Goal: Information Seeking & Learning: Learn about a topic

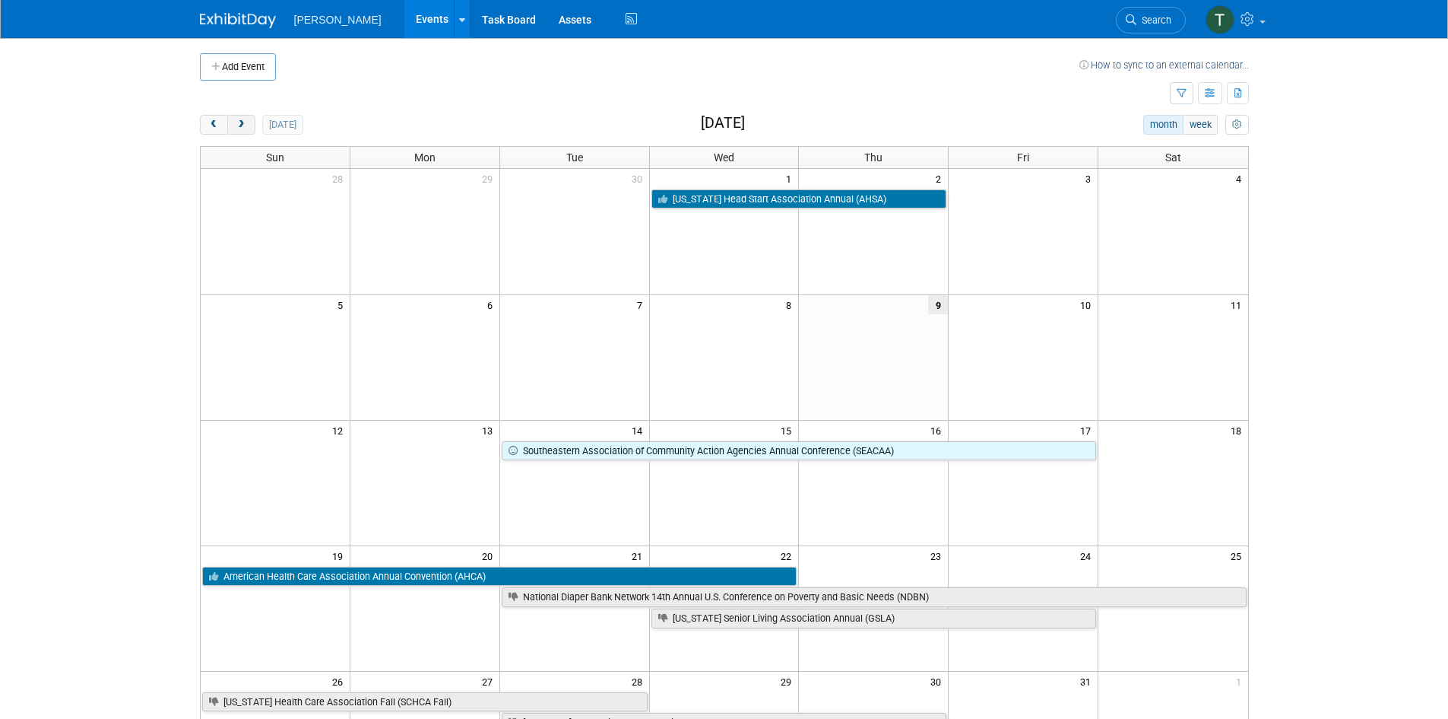
click at [242, 125] on span "next" at bounding box center [241, 125] width 11 height 10
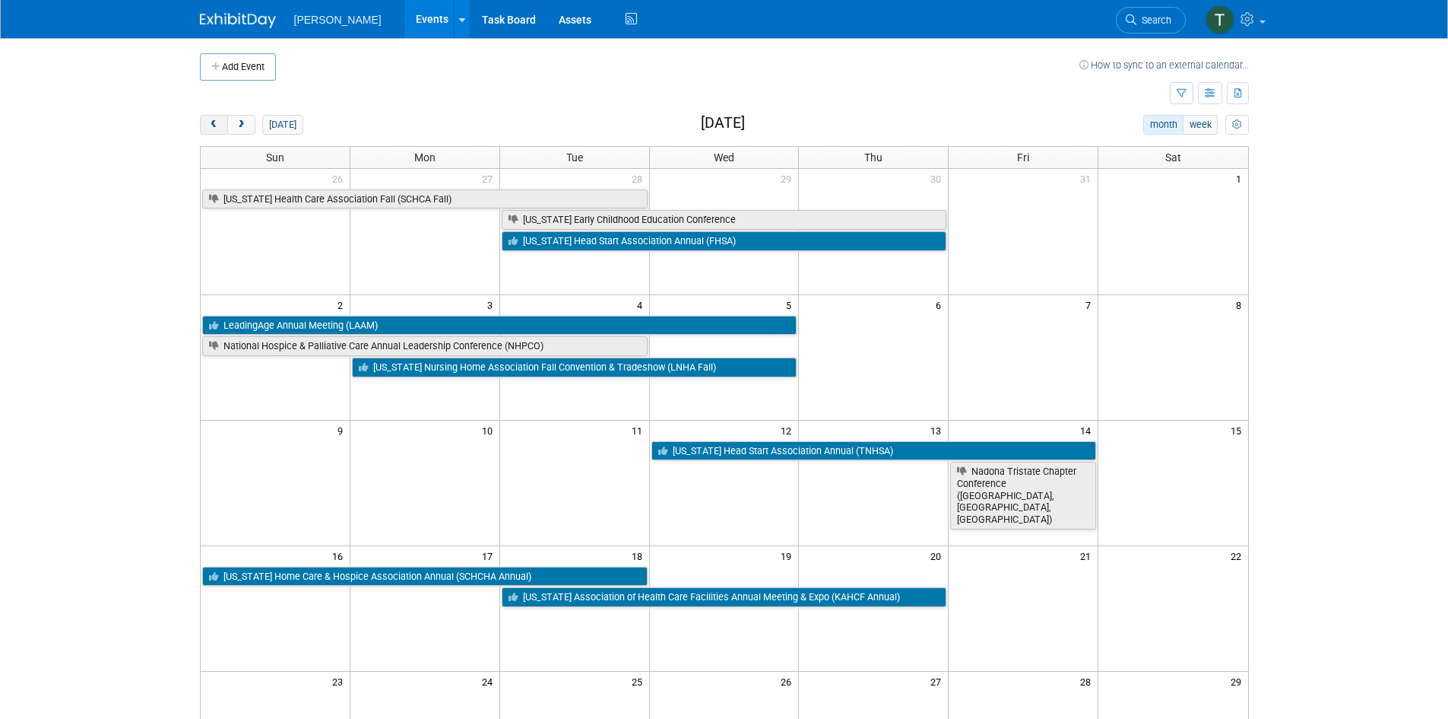
click at [219, 122] on span "prev" at bounding box center [213, 125] width 11 height 10
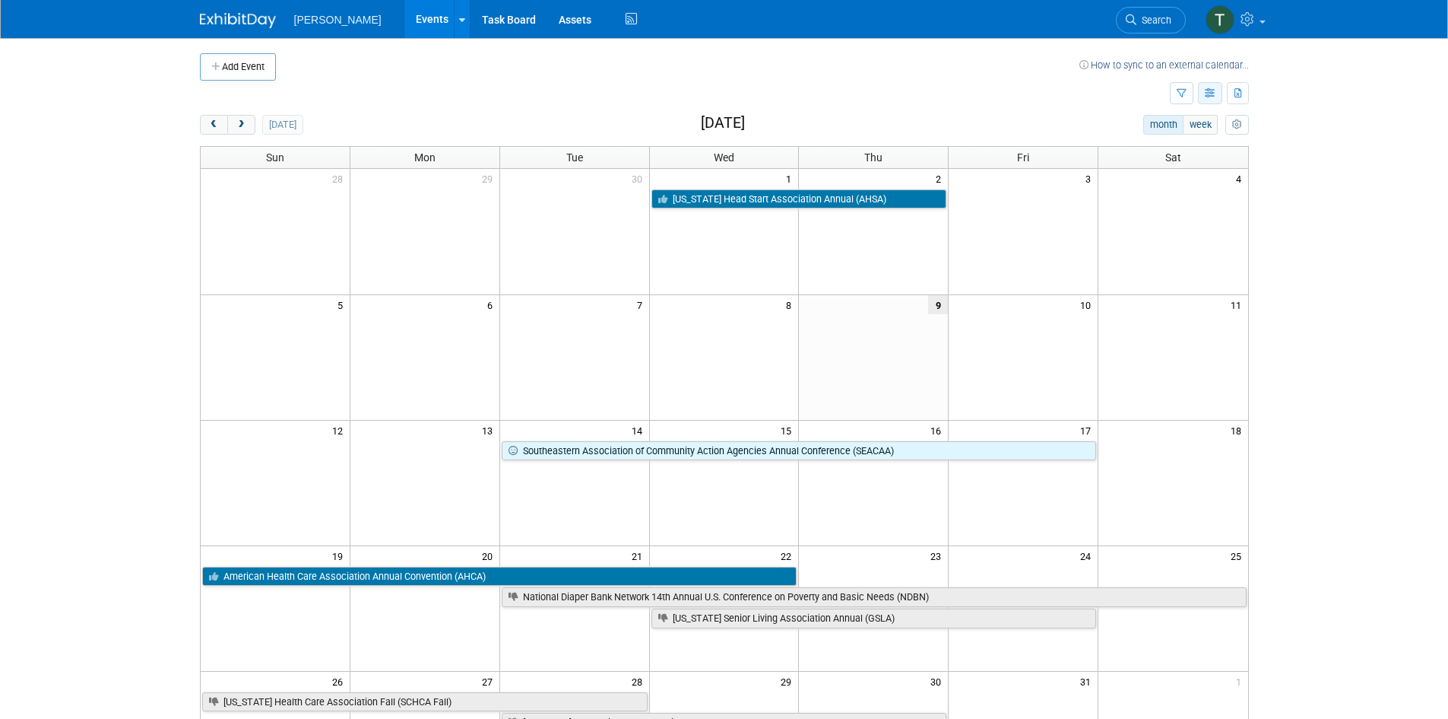
click at [1211, 97] on icon "button" at bounding box center [1210, 94] width 11 height 10
click at [1140, 145] on link "List View" at bounding box center [1147, 145] width 128 height 21
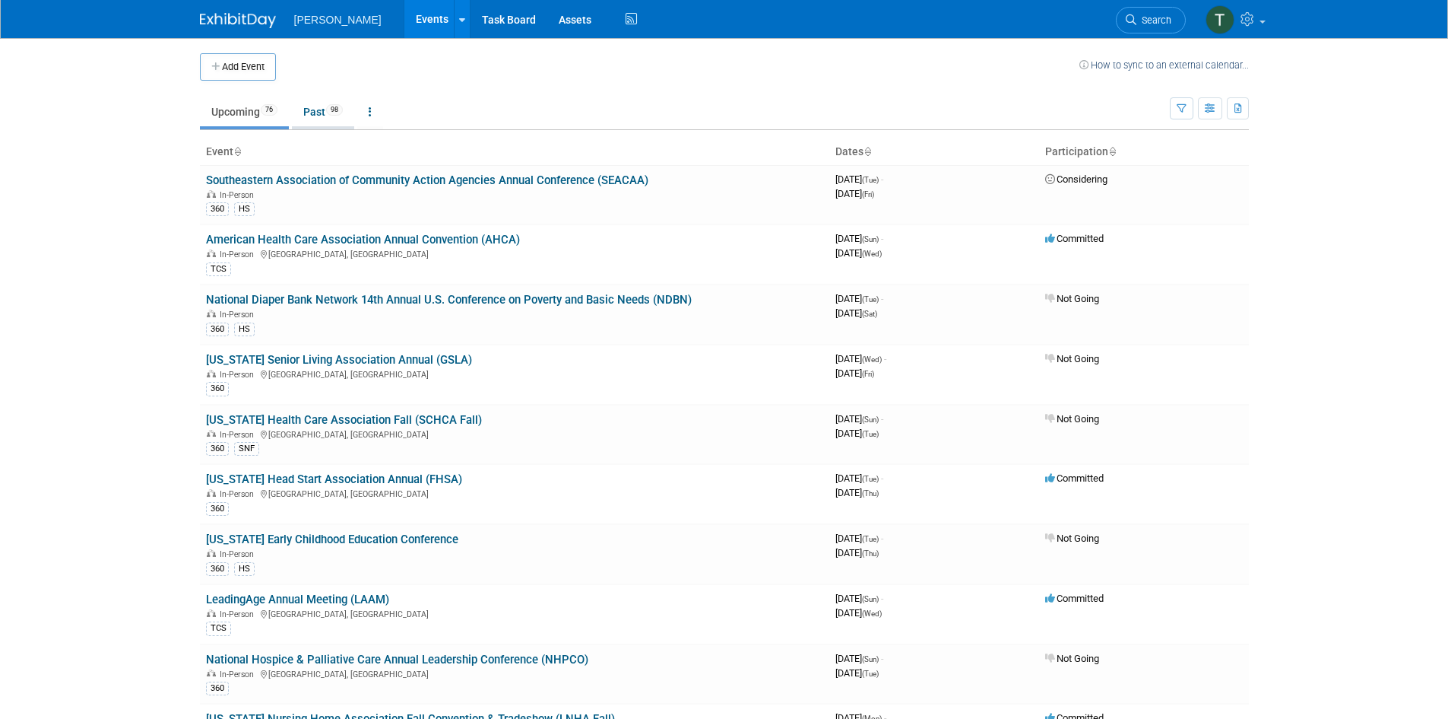
click at [309, 103] on link "Past 98" at bounding box center [323, 111] width 62 height 29
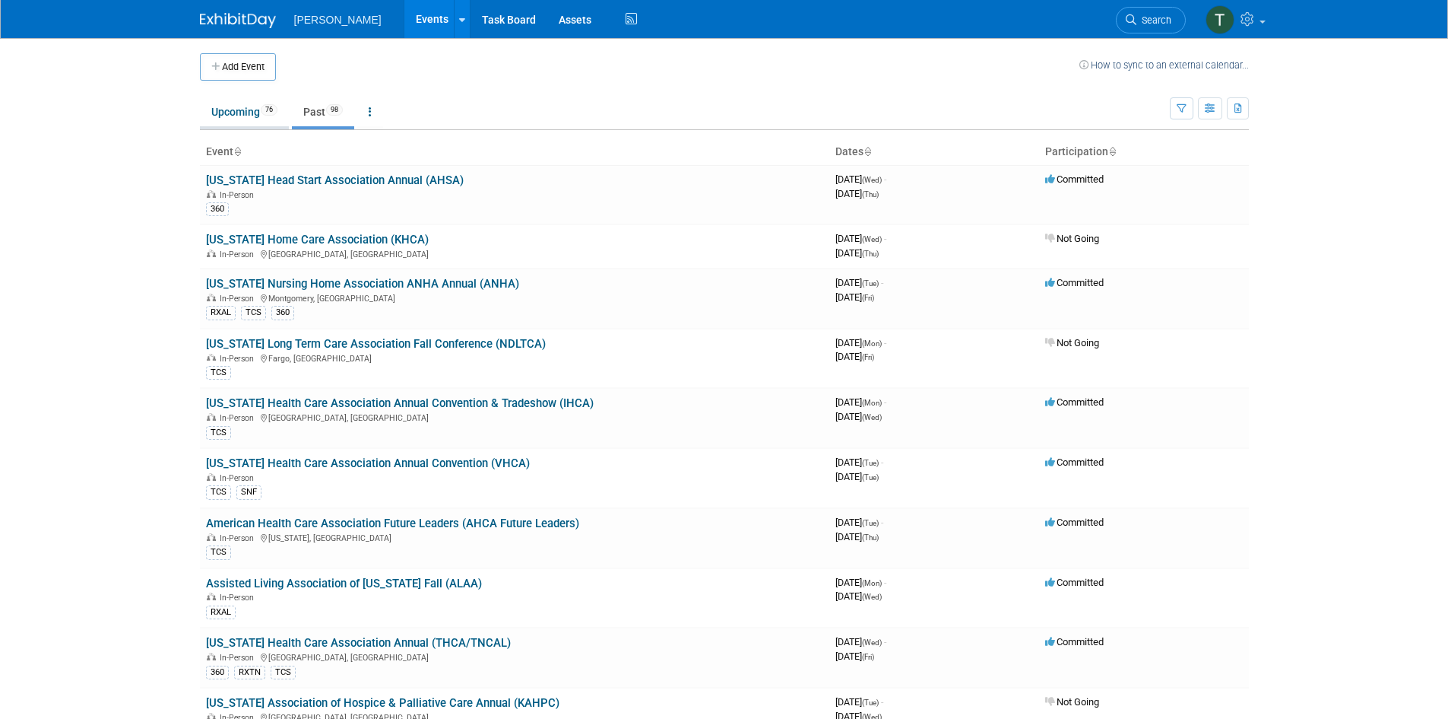
click at [224, 107] on link "Upcoming 76" at bounding box center [244, 111] width 89 height 29
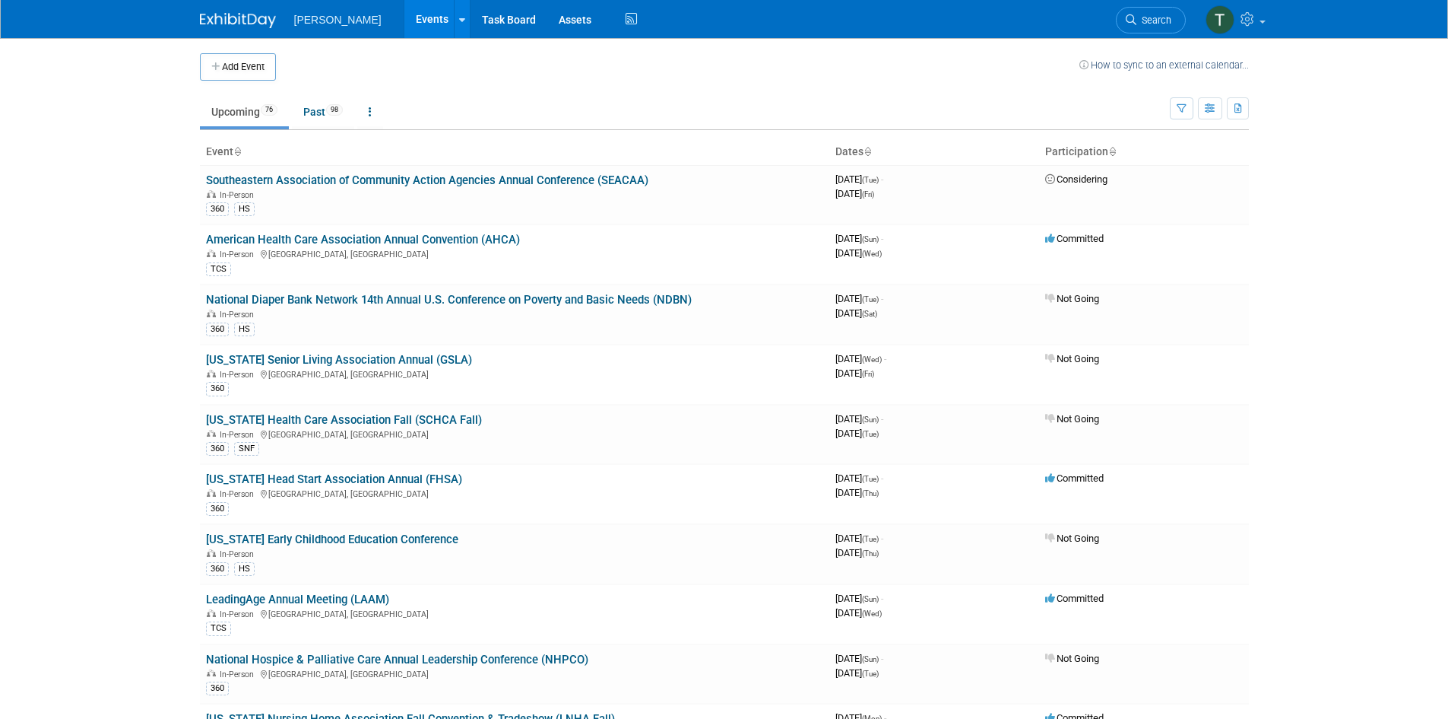
click at [324, 15] on span "[PERSON_NAME]" at bounding box center [337, 20] width 87 height 12
click at [312, 103] on link "Past 98" at bounding box center [323, 111] width 62 height 29
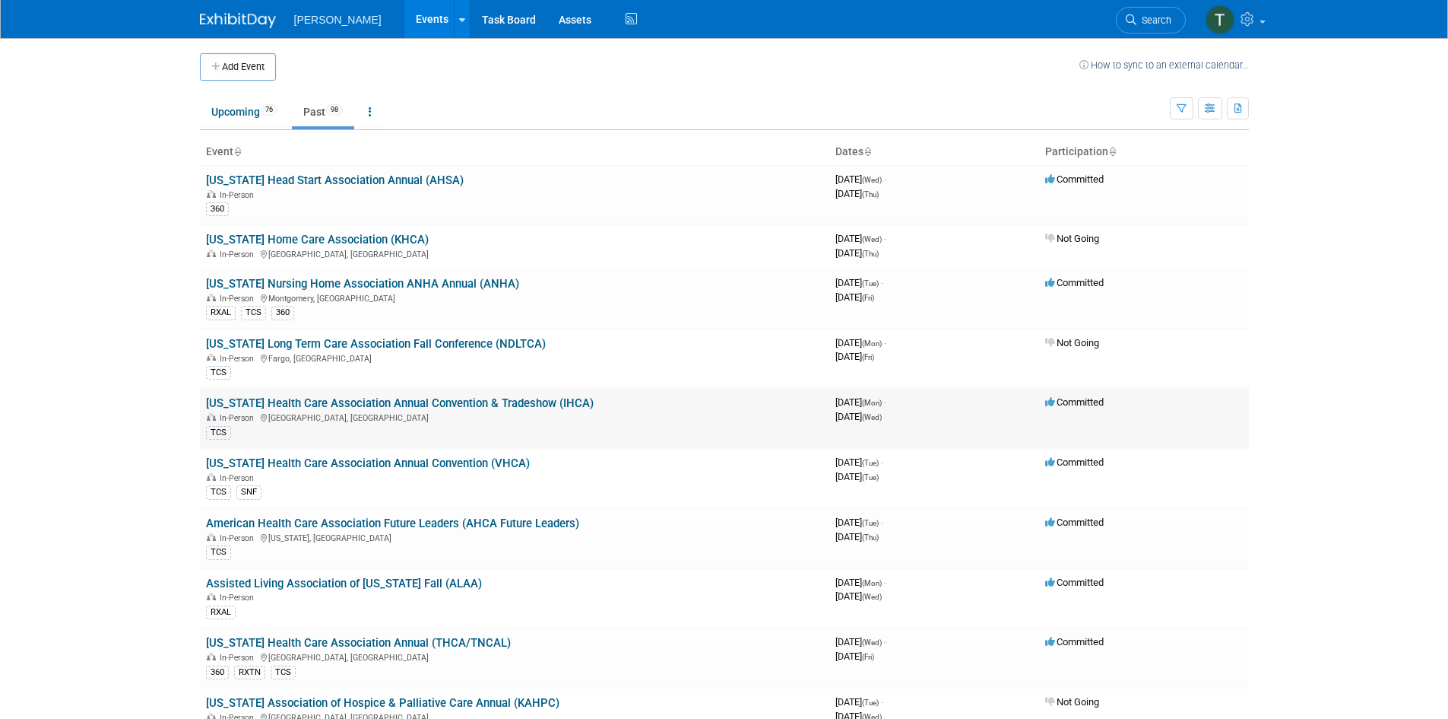
click at [417, 404] on link "[US_STATE] Health Care Association Annual Convention & Tradeshow (IHCA)" at bounding box center [400, 403] width 388 height 14
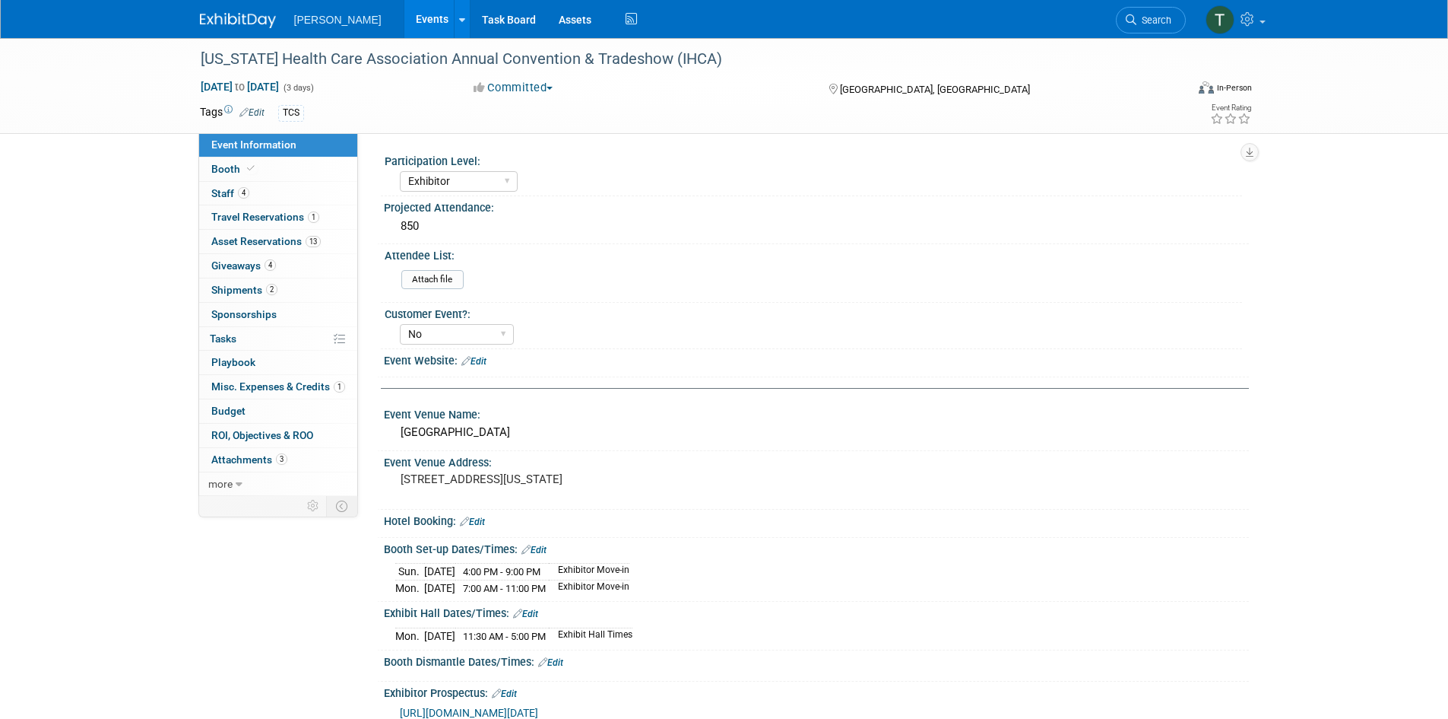
select select "Exhibitor"
select select "No"
click at [217, 193] on span "Staff 4" at bounding box center [230, 193] width 38 height 12
